Goal: Find specific page/section: Find specific page/section

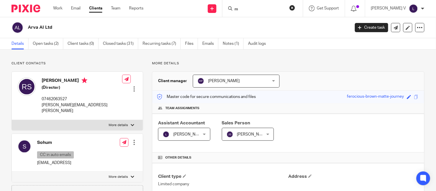
scroll to position [158, 0]
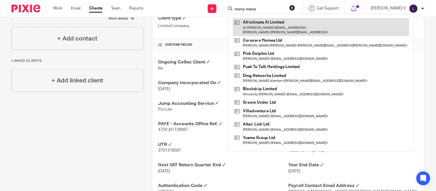
type input "many many"
click at [278, 27] on link at bounding box center [321, 27] width 176 height 18
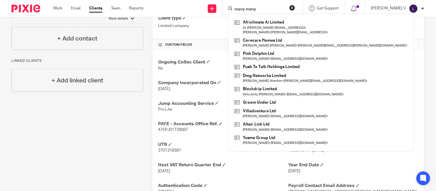
click at [275, 13] on div "many many Africlimate Ai Limited Dr [PERSON_NAME] < [EMAIL_ADDRESS] > [PERSON_N…" at bounding box center [262, 8] width 80 height 17
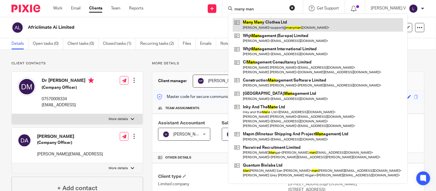
type input "many man"
click at [263, 19] on link at bounding box center [318, 24] width 170 height 13
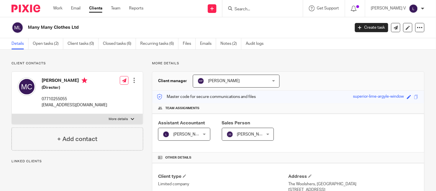
scroll to position [174, 0]
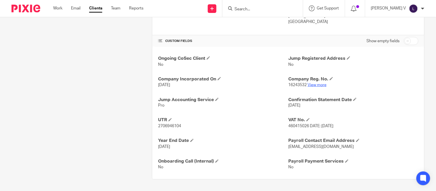
click at [308, 85] on link "View more" at bounding box center [316, 85] width 19 height 4
drag, startPoint x: 266, startPoint y: 4, endPoint x: 264, endPoint y: 7, distance: 3.3
click at [266, 5] on div at bounding box center [262, 8] width 80 height 17
click at [263, 7] on input "Search" at bounding box center [260, 9] width 52 height 5
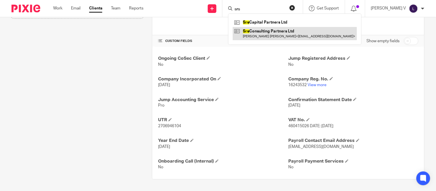
type input "srs"
click at [276, 31] on link at bounding box center [295, 33] width 124 height 13
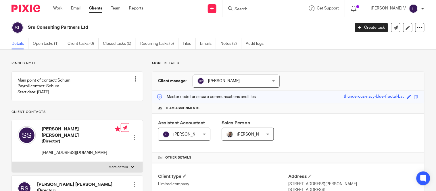
scroll to position [113, 0]
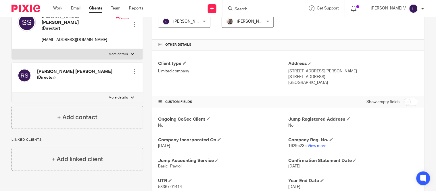
click at [259, 7] on input "Search" at bounding box center [260, 9] width 52 height 5
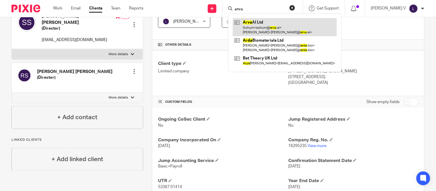
type input "arva"
click at [267, 27] on link at bounding box center [285, 27] width 104 height 18
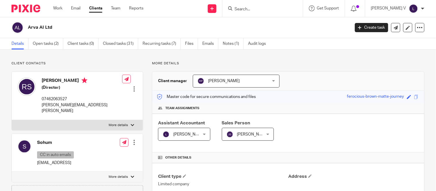
scroll to position [16, 0]
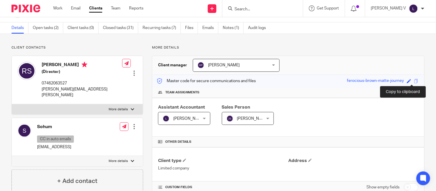
click at [414, 80] on span at bounding box center [416, 81] width 4 height 4
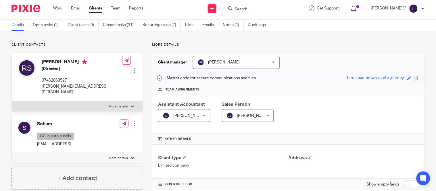
scroll to position [0, 0]
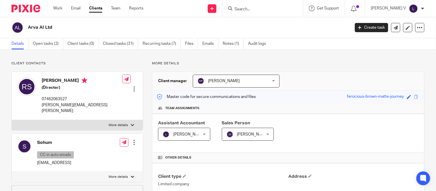
click at [258, 9] on input "Search" at bounding box center [260, 9] width 52 height 5
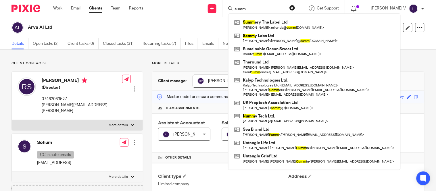
type input "summ"
